Goal: Navigation & Orientation: Find specific page/section

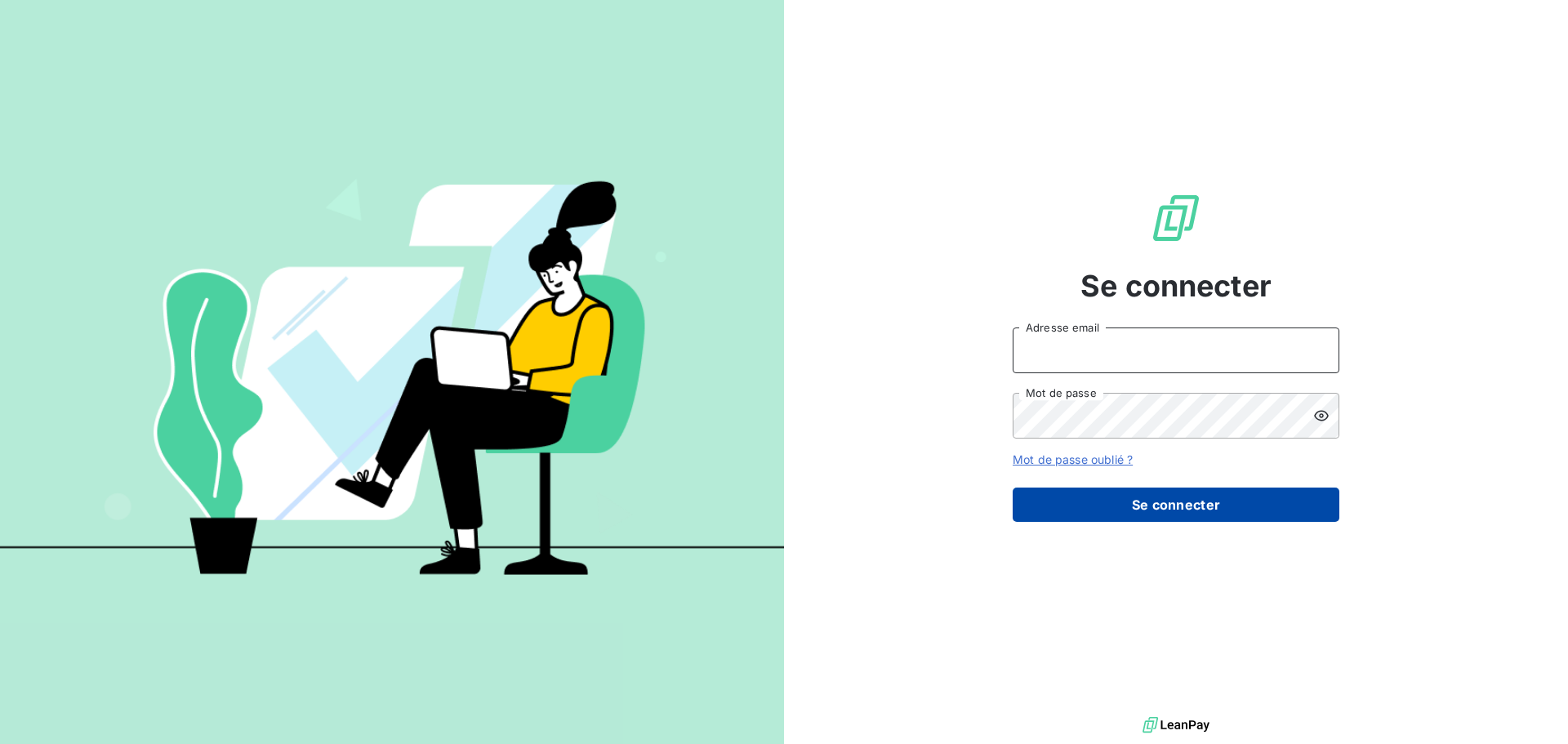
type input "[EMAIL_ADDRESS][DOMAIN_NAME]"
click at [1128, 496] on button "Se connecter" at bounding box center [1176, 504] width 326 height 34
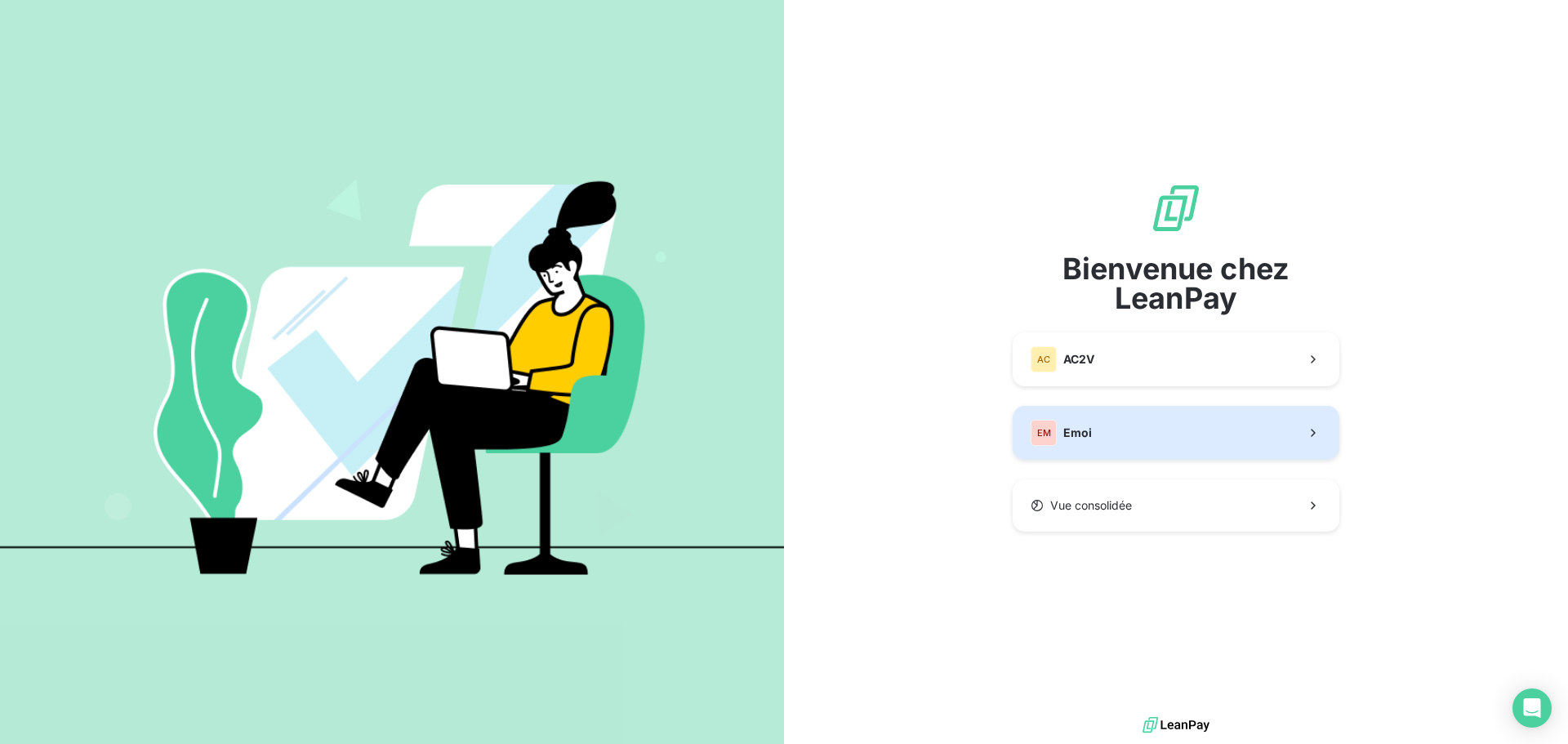
click at [1151, 421] on button "EM Emoi" at bounding box center [1176, 433] width 326 height 54
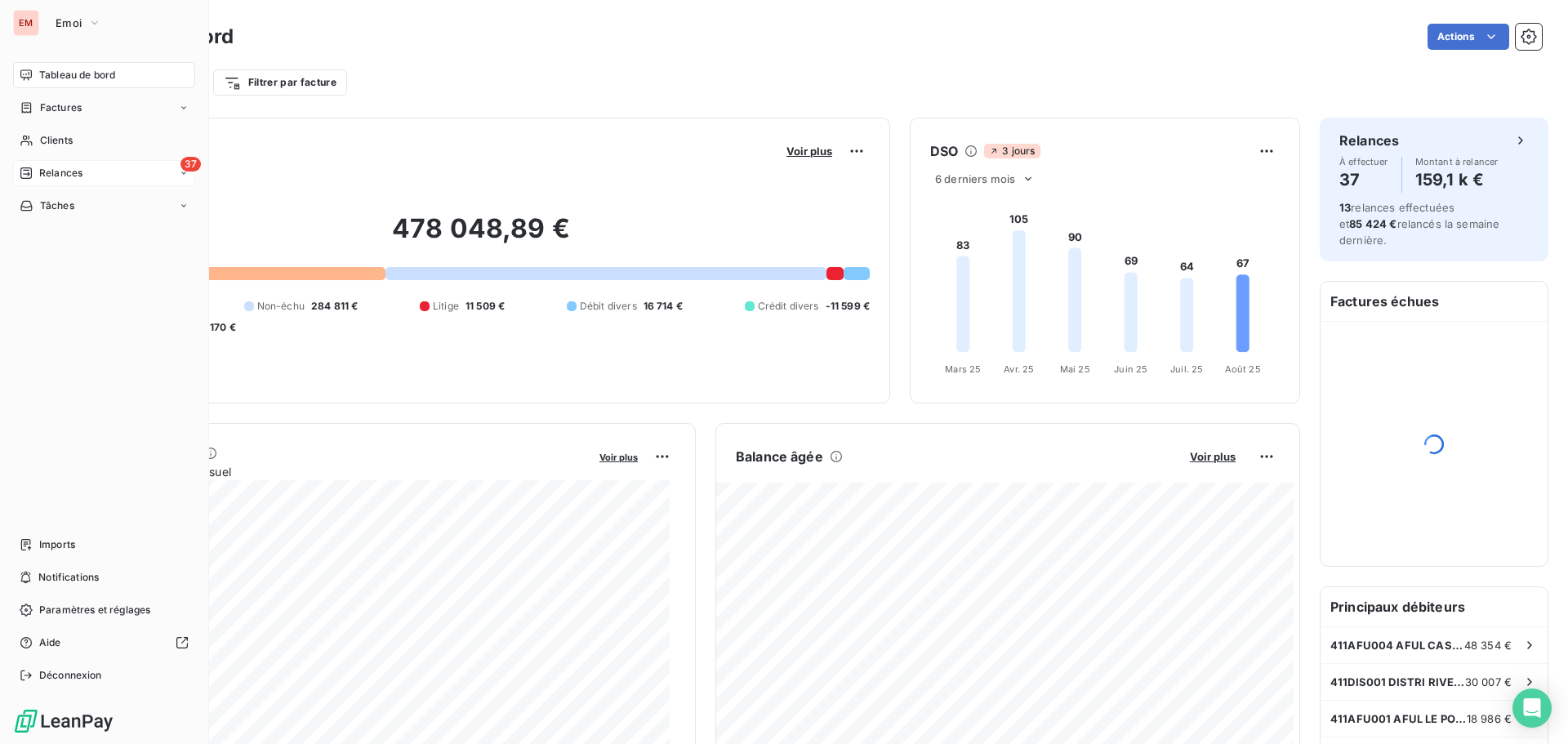
click at [26, 177] on icon at bounding box center [26, 172] width 13 height 13
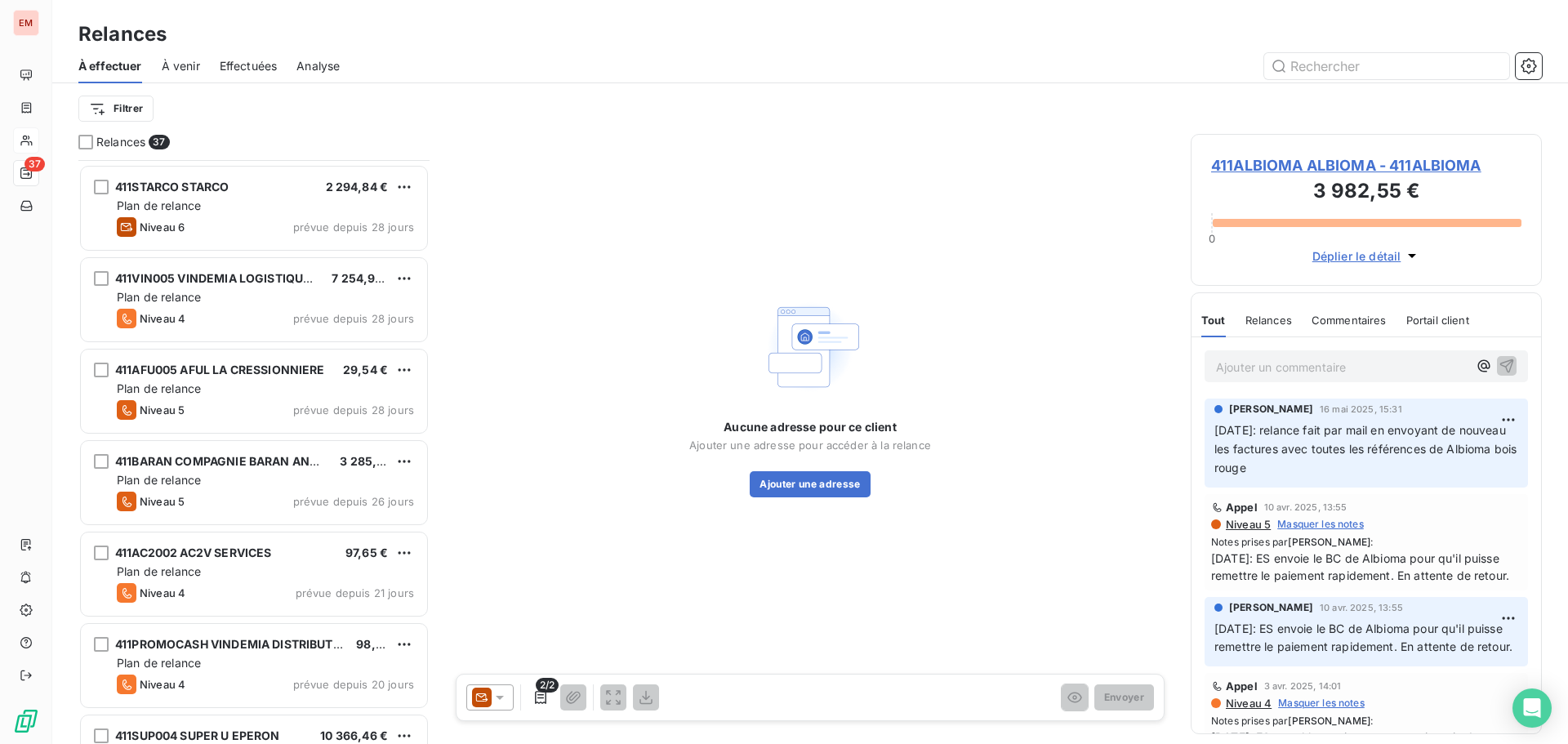
scroll to position [270, 0]
click at [169, 64] on span "À venir" at bounding box center [181, 66] width 39 height 16
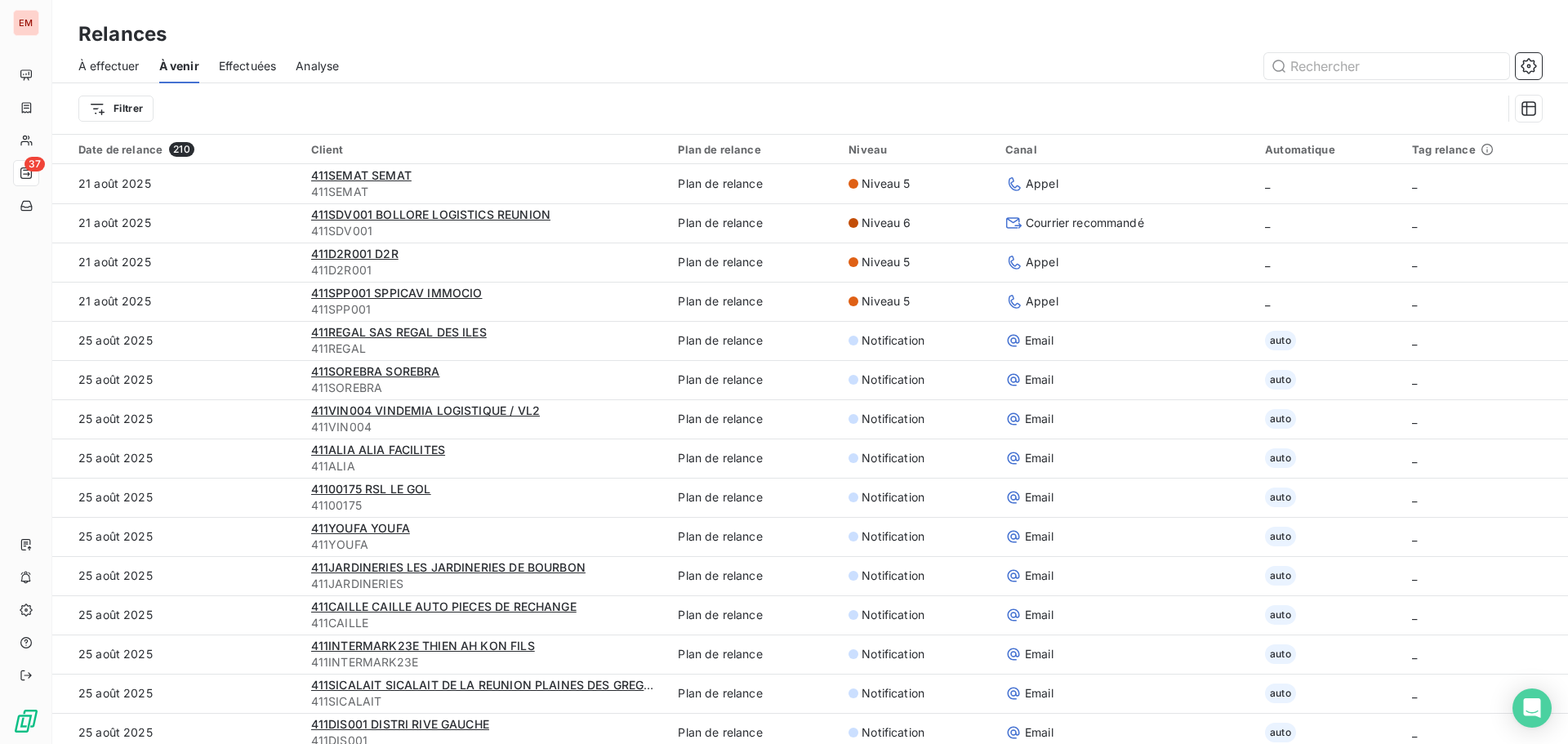
click at [246, 68] on span "Effectuées" at bounding box center [248, 66] width 58 height 16
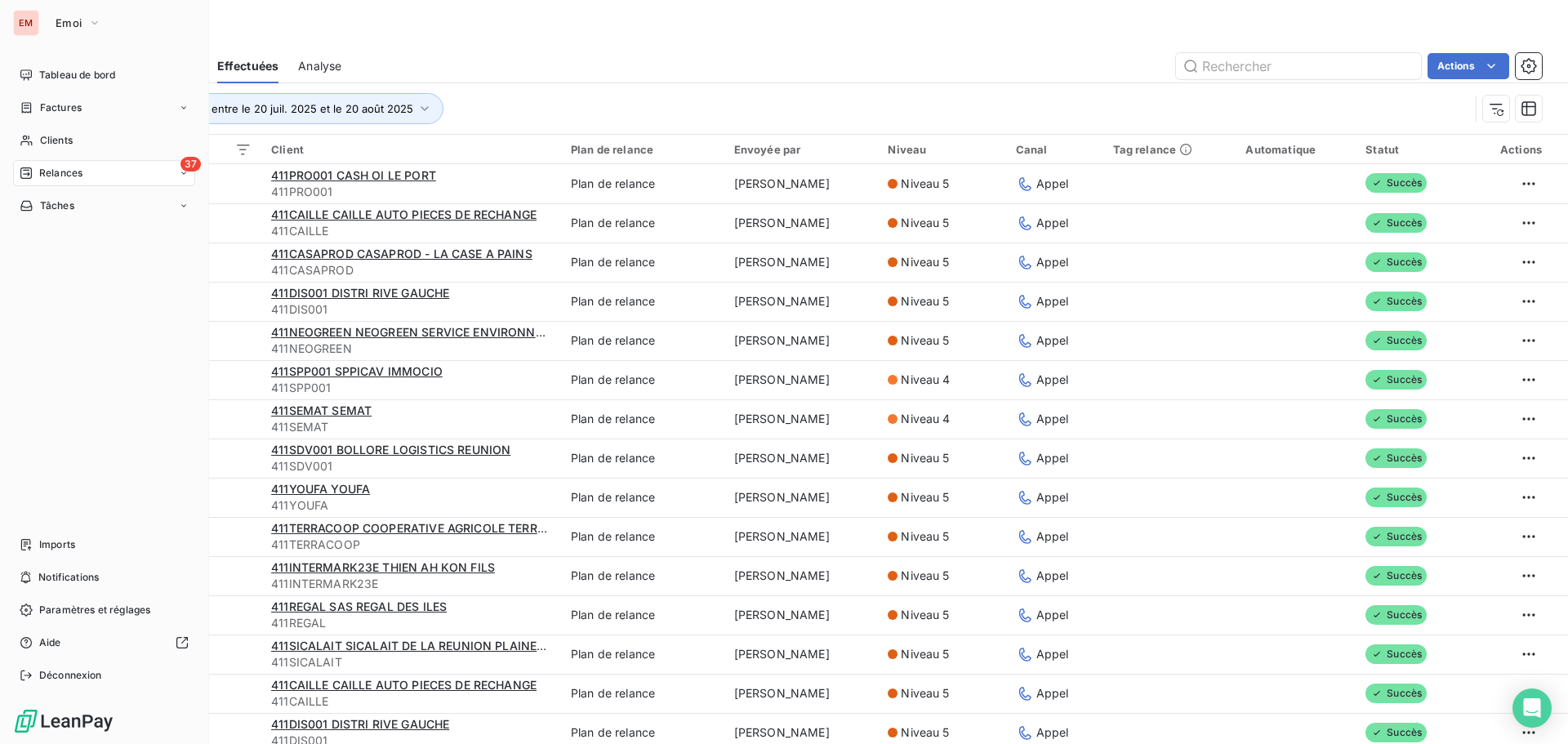
click at [58, 528] on div "Tableau de bord Factures Clients 37 Relances Tâches Imports Notifications Param…" at bounding box center [103, 375] width 182 height 627
click at [57, 544] on span "Imports" at bounding box center [57, 544] width 36 height 15
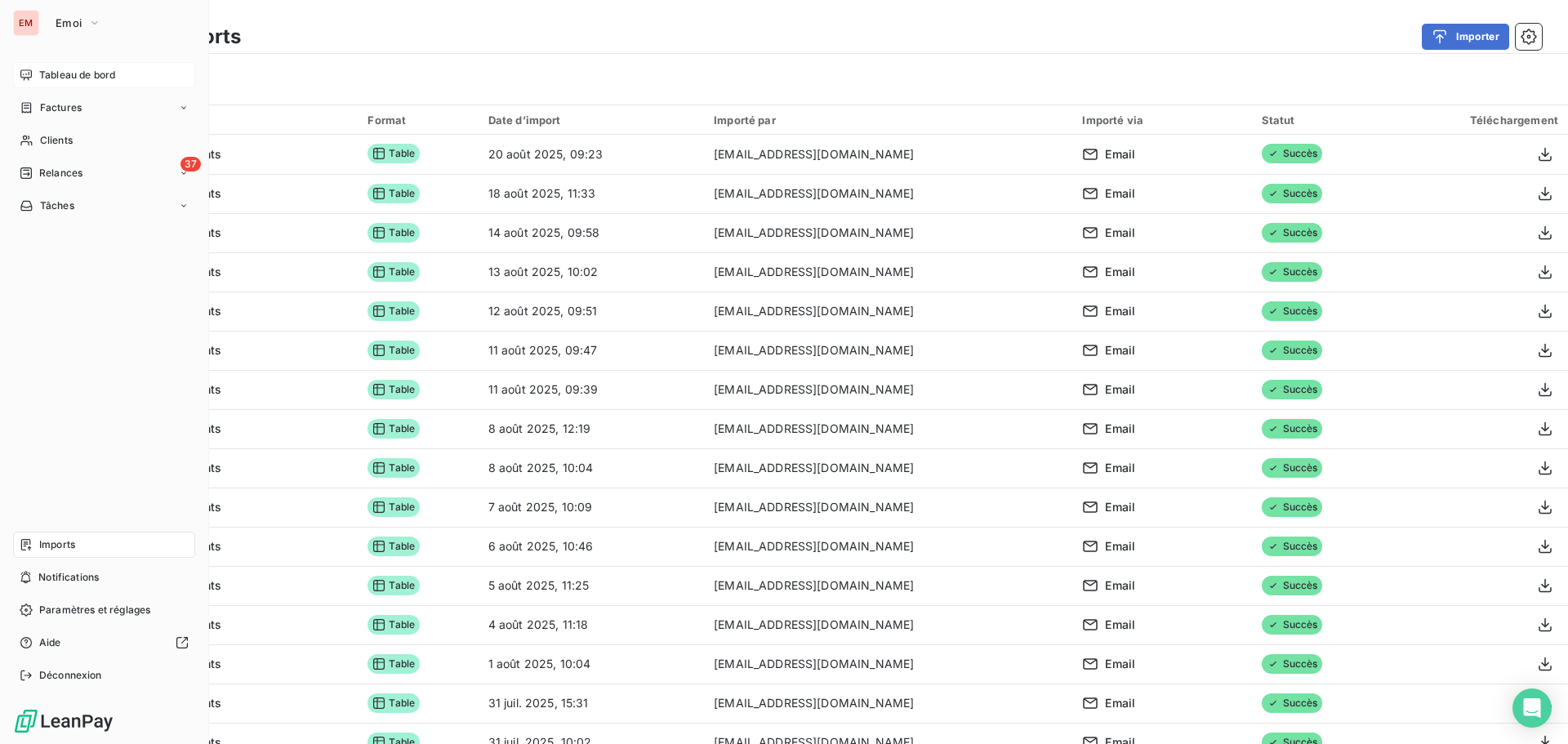
click at [29, 70] on icon at bounding box center [26, 75] width 13 height 13
